Goal: Task Accomplishment & Management: Complete application form

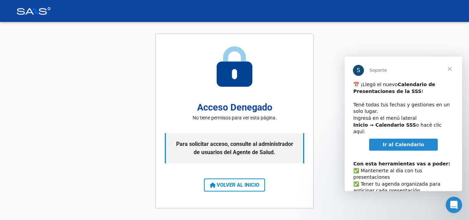
click at [255, 184] on span "VOLVER AL INICIO" at bounding box center [234, 185] width 49 height 6
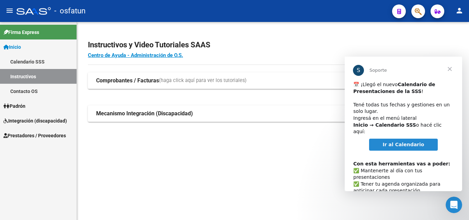
click at [448, 66] on span "Cerrar" at bounding box center [449, 69] width 25 height 25
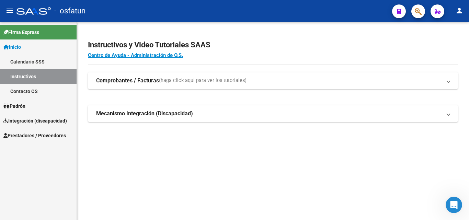
click at [45, 121] on span "Integración (discapacidad)" at bounding box center [34, 121] width 63 height 8
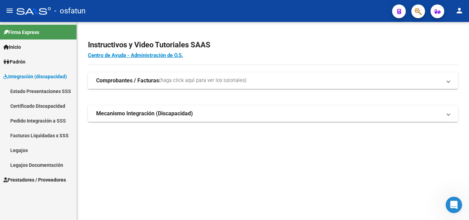
click at [42, 176] on link "Prestadores / Proveedores" at bounding box center [38, 179] width 77 height 15
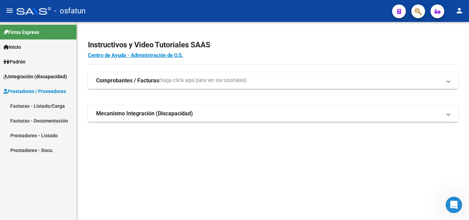
click at [133, 85] on mat-expansion-panel-header "Comprobantes / Facturas (haga click aquí para ver los tutoriales)" at bounding box center [273, 80] width 370 height 16
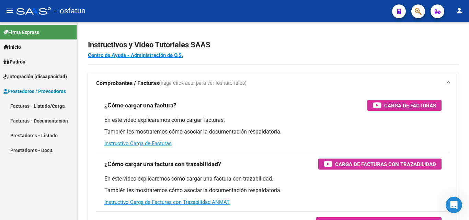
click at [57, 104] on link "Facturas - Listado/Carga" at bounding box center [38, 105] width 77 height 15
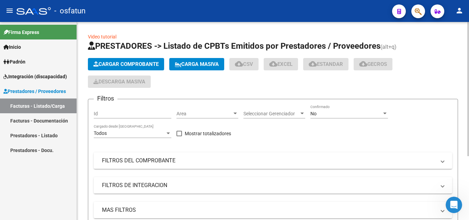
click at [137, 60] on button "Cargar Comprobante" at bounding box center [126, 64] width 76 height 12
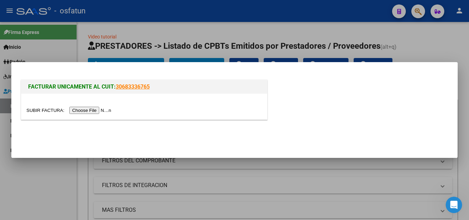
click at [79, 109] on input "file" at bounding box center [69, 110] width 87 height 7
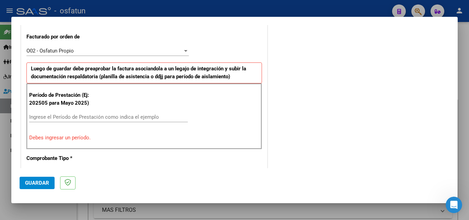
scroll to position [189, 0]
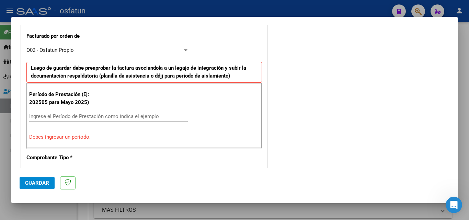
click at [95, 116] on input "Ingrese el Período de Prestación como indica el ejemplo" at bounding box center [108, 116] width 159 height 6
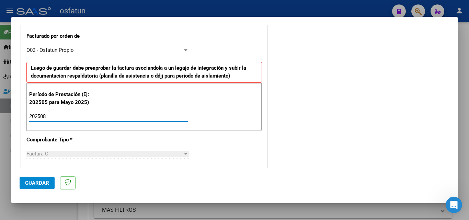
type input "202508"
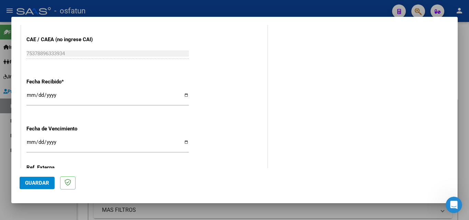
scroll to position [533, 0]
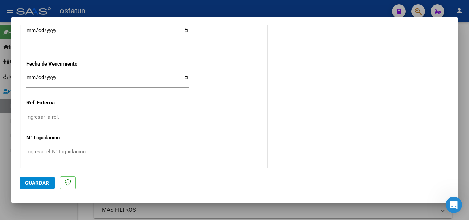
click at [33, 77] on input "Ingresar la fecha" at bounding box center [107, 79] width 162 height 11
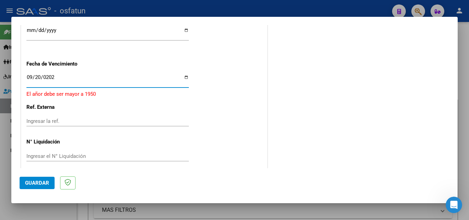
type input "[DATE]"
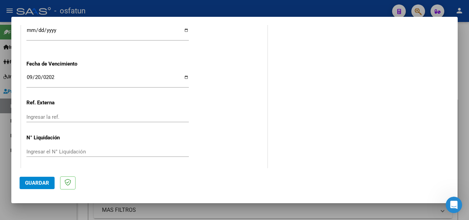
scroll to position [535, 0]
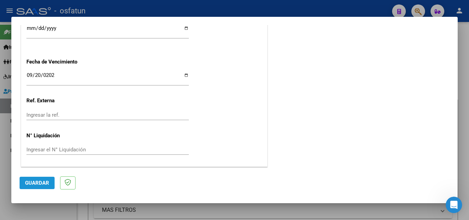
click at [45, 181] on span "Guardar" at bounding box center [37, 183] width 24 height 6
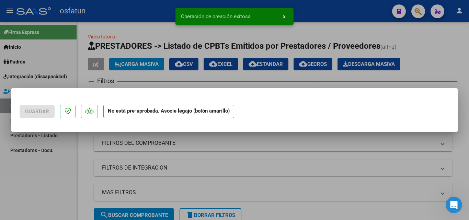
scroll to position [0, 0]
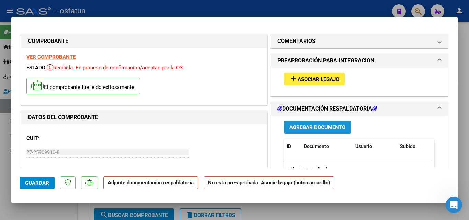
click at [325, 125] on span "Agregar Documento" at bounding box center [317, 127] width 56 height 6
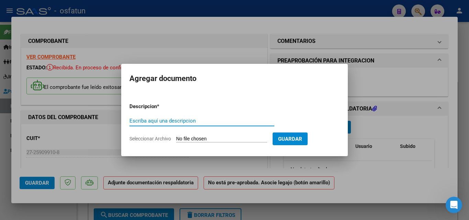
click at [157, 138] on span "Seleccionar Archivo" at bounding box center [150, 138] width 42 height 5
click at [176, 138] on input "Seleccionar Archivo" at bounding box center [221, 139] width 91 height 7
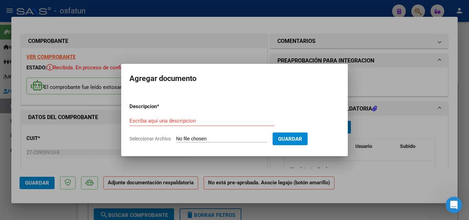
type input "C:\fakepath\osfatun autorizacion.pdf"
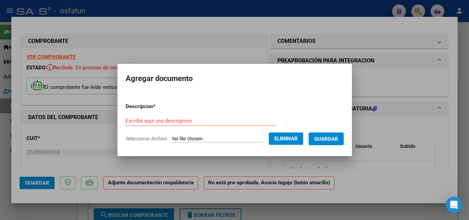
click at [170, 118] on input "Escriba aquí una descripcion" at bounding box center [201, 121] width 150 height 6
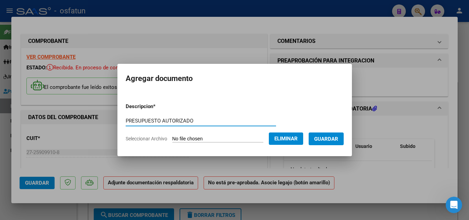
type input "PRESUPUESTO AUTORIZADO"
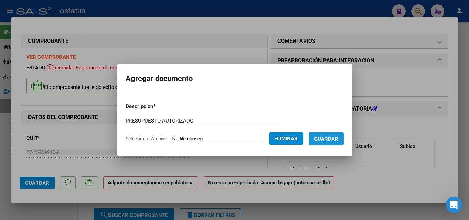
click at [332, 137] on span "Guardar" at bounding box center [326, 139] width 24 height 6
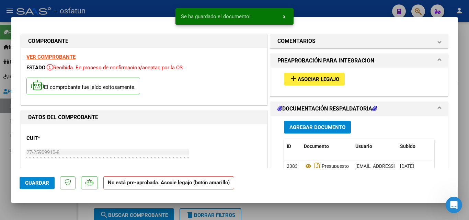
click at [310, 120] on div "Agregar Documento ID Documento Usuario Subido Acción 23835 Presupuesto Autoriza…" at bounding box center [359, 184] width 161 height 137
click at [307, 129] on span "Agregar Documento" at bounding box center [317, 127] width 56 height 6
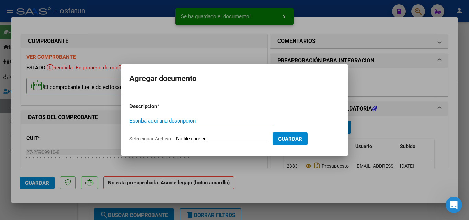
click at [157, 138] on span "Seleccionar Archivo" at bounding box center [150, 138] width 42 height 5
click at [176, 138] on input "Seleccionar Archivo" at bounding box center [221, 139] width 91 height 7
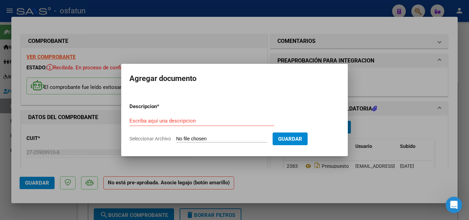
type input "C:\fakepath\Planilla de Ainhoa-01.jpg"
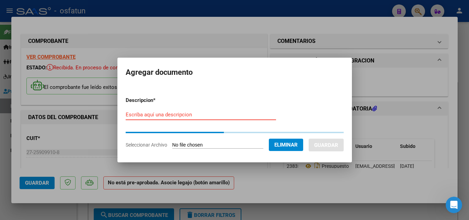
drag, startPoint x: 214, startPoint y: 115, endPoint x: 214, endPoint y: 119, distance: 4.1
click at [215, 117] on input "Escriba aquí una descripcion" at bounding box center [201, 115] width 150 height 6
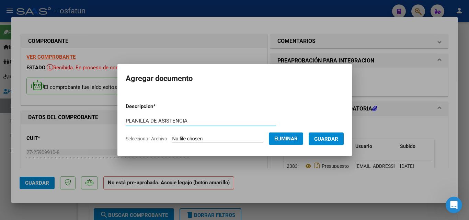
type input "PLANILLA DE ASISTENCIA"
click at [332, 138] on span "Guardar" at bounding box center [326, 139] width 24 height 6
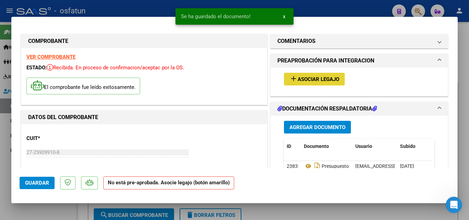
click at [296, 85] on button "add Asociar Legajo" at bounding box center [314, 79] width 61 height 13
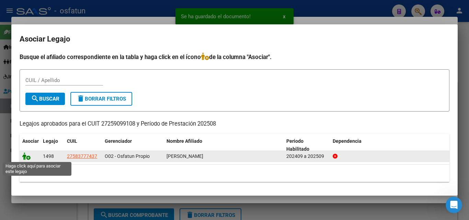
click at [23, 158] on icon at bounding box center [26, 156] width 8 height 8
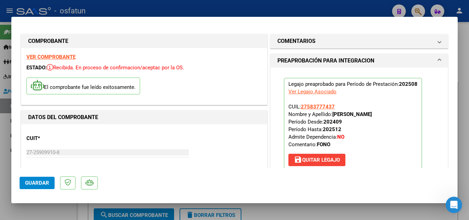
click at [38, 182] on span "Guardar" at bounding box center [37, 183] width 24 height 6
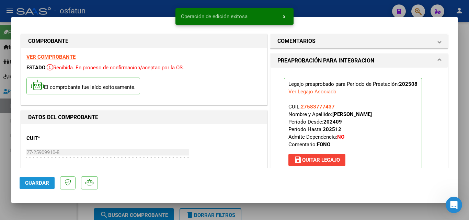
click at [38, 182] on span "Guardar" at bounding box center [37, 183] width 24 height 6
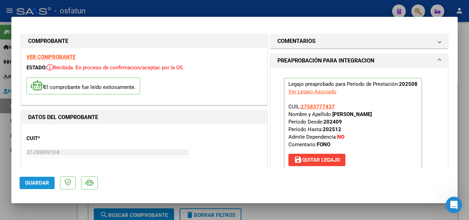
click at [47, 183] on span "Guardar" at bounding box center [37, 183] width 24 height 6
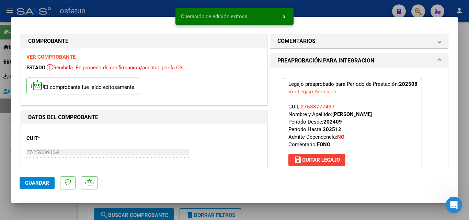
click at [69, 217] on div at bounding box center [234, 110] width 469 height 220
type input "$ 0,00"
